Goal: Task Accomplishment & Management: Manage account settings

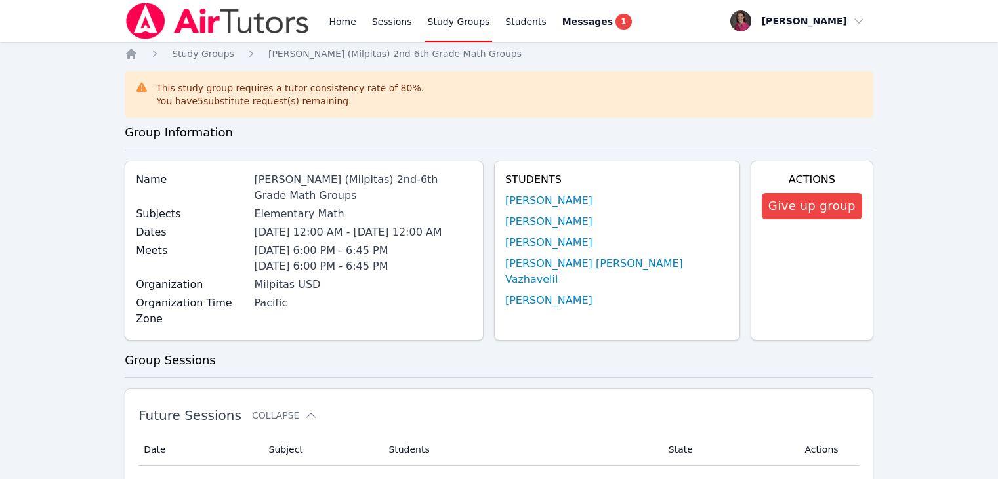
scroll to position [355, 0]
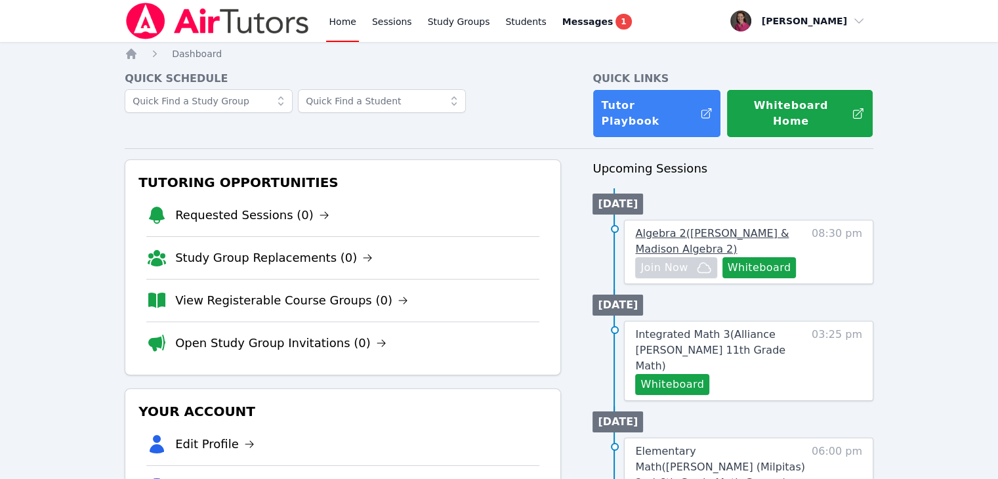
click at [677, 227] on span "Algebra 2 ( [PERSON_NAME] & Madison Algebra 2 )" at bounding box center [711, 241] width 153 height 28
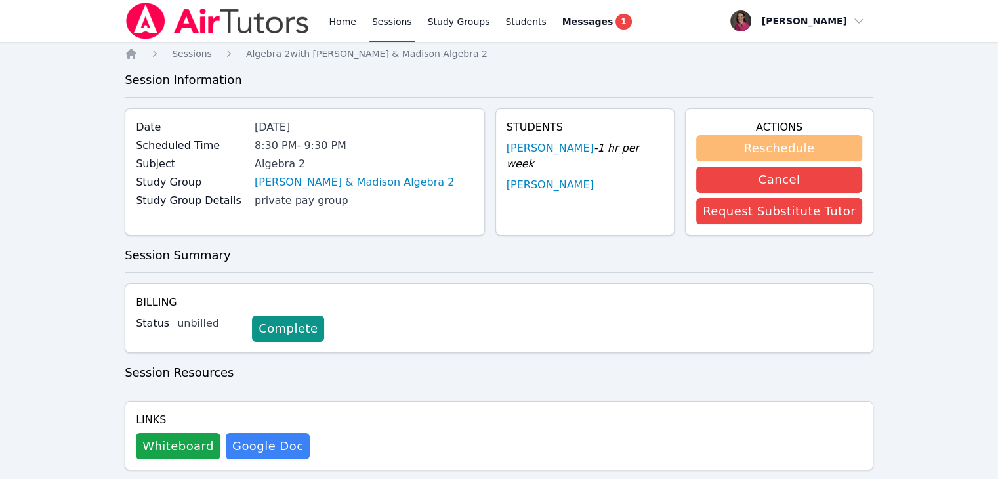
click at [822, 147] on button "Reschedule" at bounding box center [779, 148] width 166 height 26
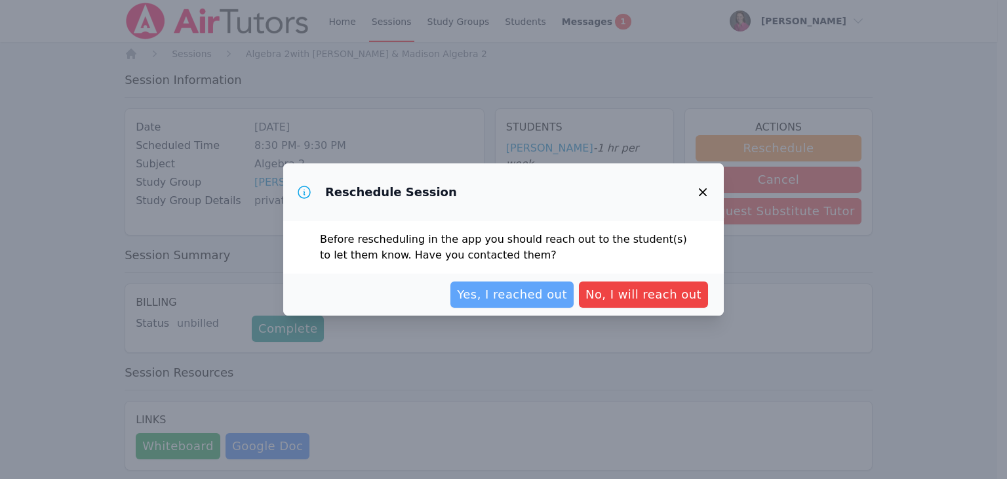
click at [504, 293] on span "Yes, I reached out" at bounding box center [512, 294] width 110 height 18
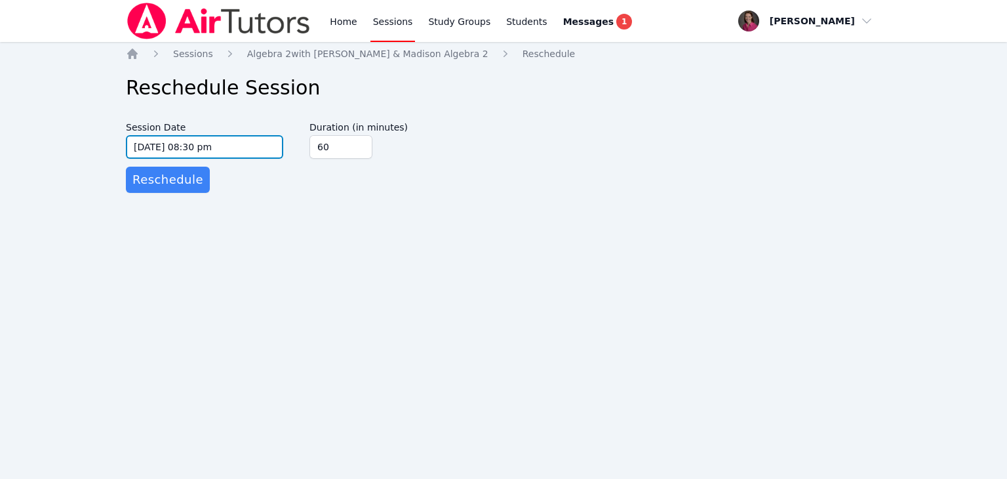
click at [209, 141] on input "09/24/2025 08:30 pm" at bounding box center [204, 147] width 157 height 24
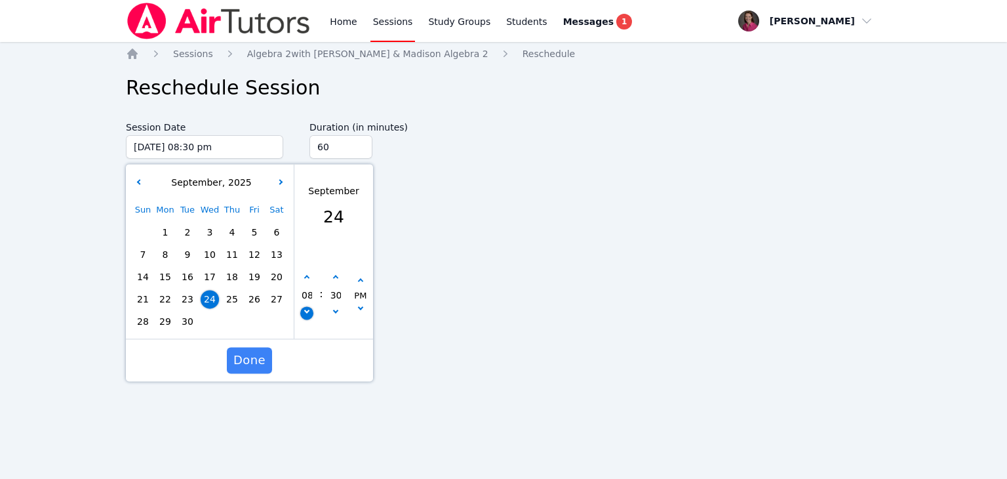
click at [304, 318] on button "button" at bounding box center [306, 313] width 13 height 13
type input "09/24/2025 07:30 pm"
type input "07"
click at [304, 318] on button "button" at bounding box center [306, 313] width 13 height 13
type input "09/24/2025 06:30 pm"
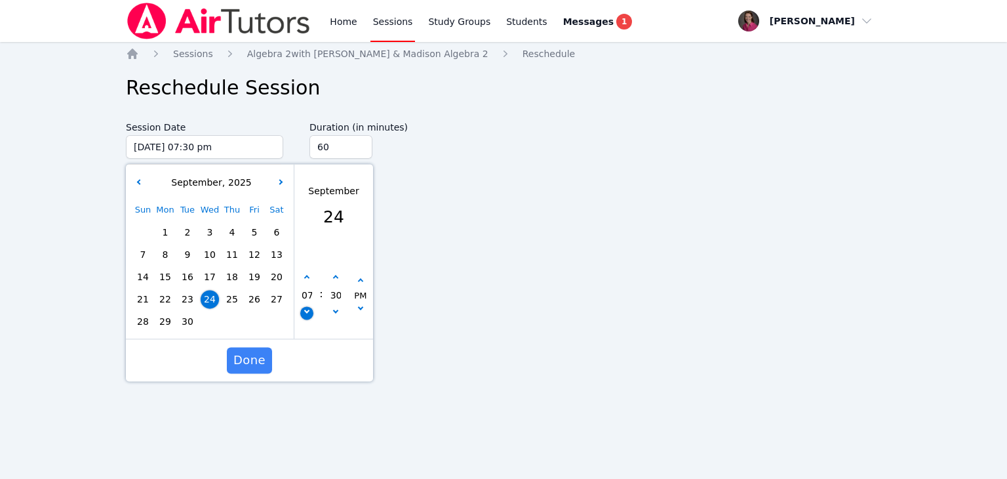
type input "06"
click at [334, 308] on icon "button" at bounding box center [335, 310] width 5 height 5
type input "09/24/2025 06:25 pm"
type input "25"
click at [334, 308] on icon "button" at bounding box center [335, 310] width 5 height 5
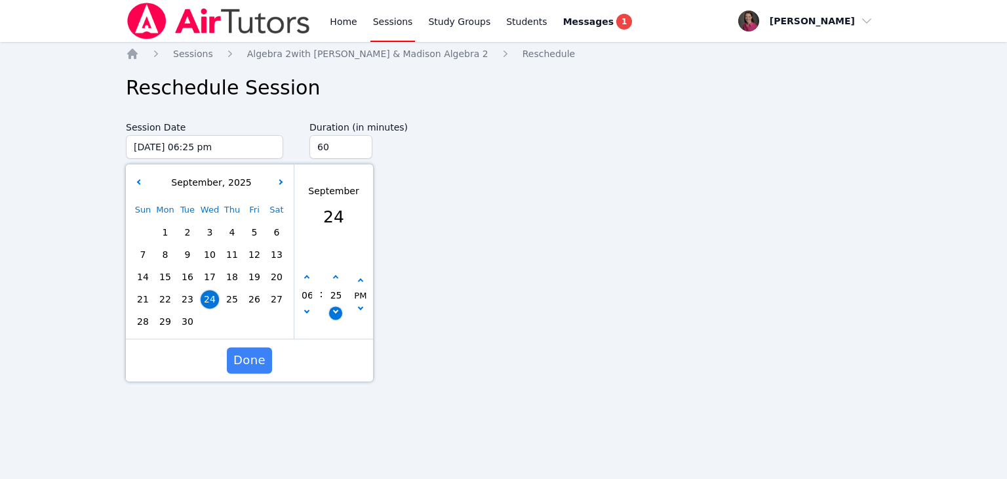
type input "09/24/2025 06:20 pm"
type input "20"
click at [334, 308] on icon "button" at bounding box center [335, 310] width 5 height 5
type input "09/24/2025 06:15 pm"
type input "15"
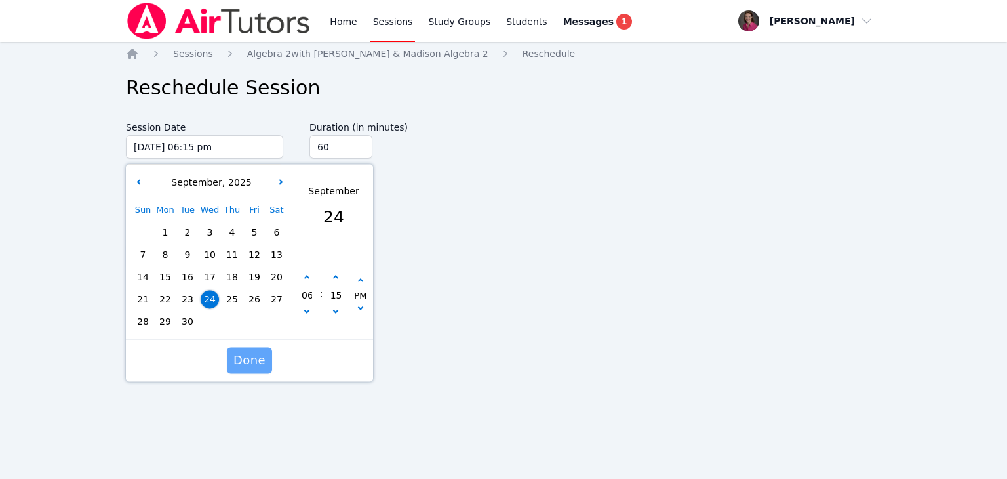
click at [260, 358] on span "Done" at bounding box center [249, 360] width 32 height 18
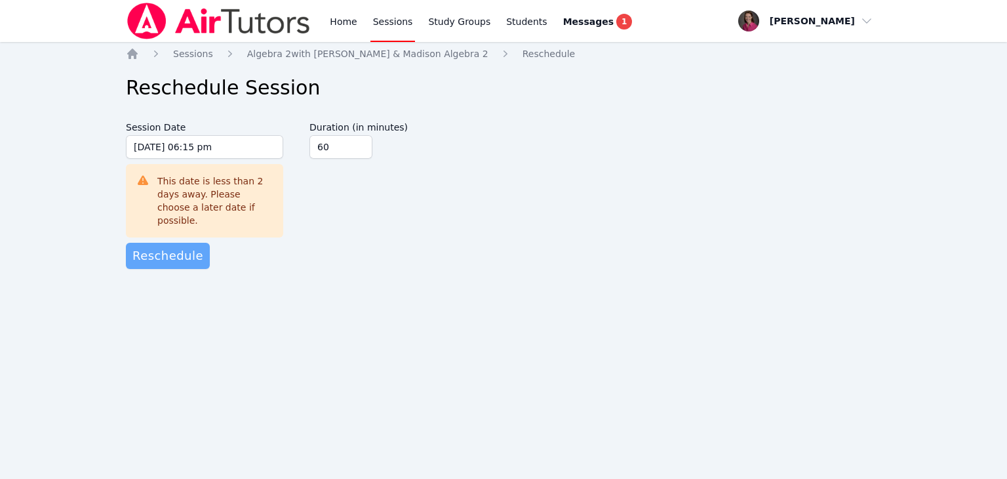
click at [178, 247] on span "Reschedule" at bounding box center [167, 256] width 71 height 18
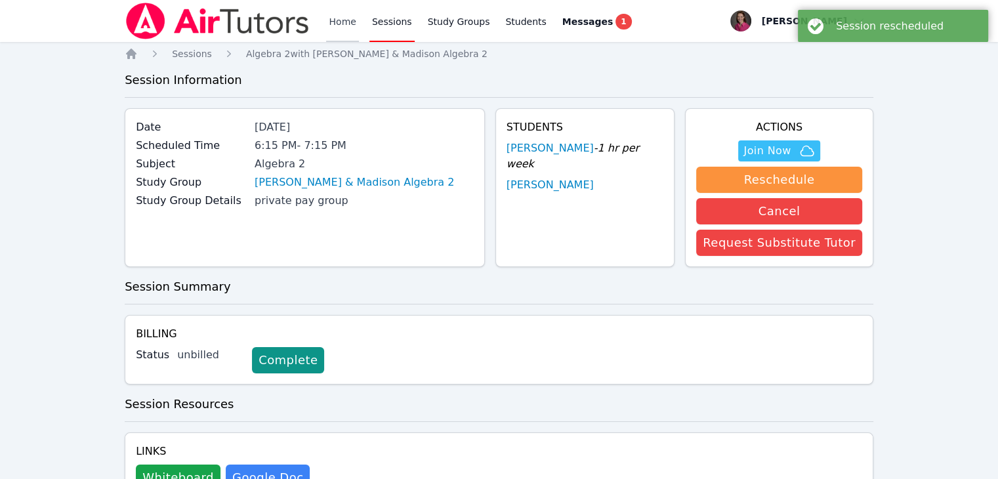
click at [352, 23] on link "Home" at bounding box center [342, 21] width 32 height 42
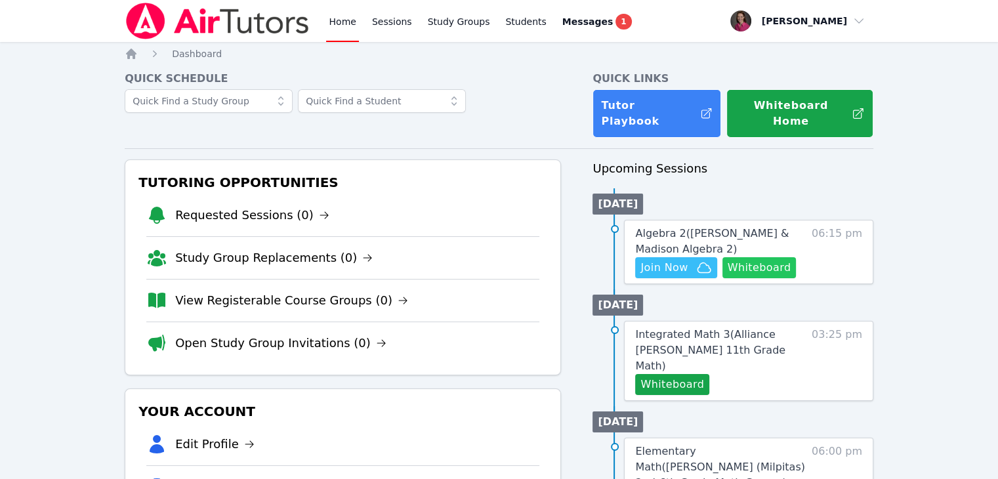
click at [764, 257] on button "Whiteboard" at bounding box center [759, 267] width 74 height 21
